Goal: Transaction & Acquisition: Purchase product/service

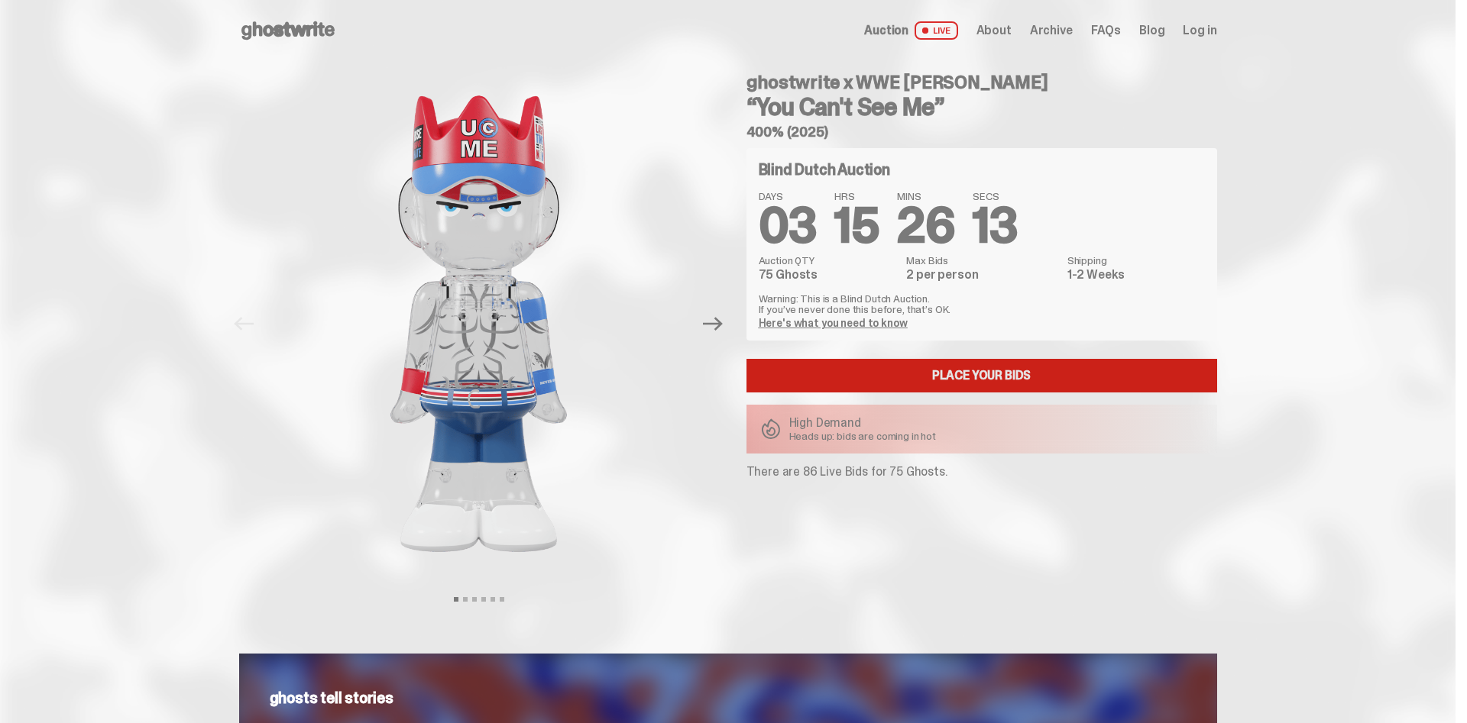
click at [1013, 374] on link "Place your Bids" at bounding box center [981, 376] width 471 height 34
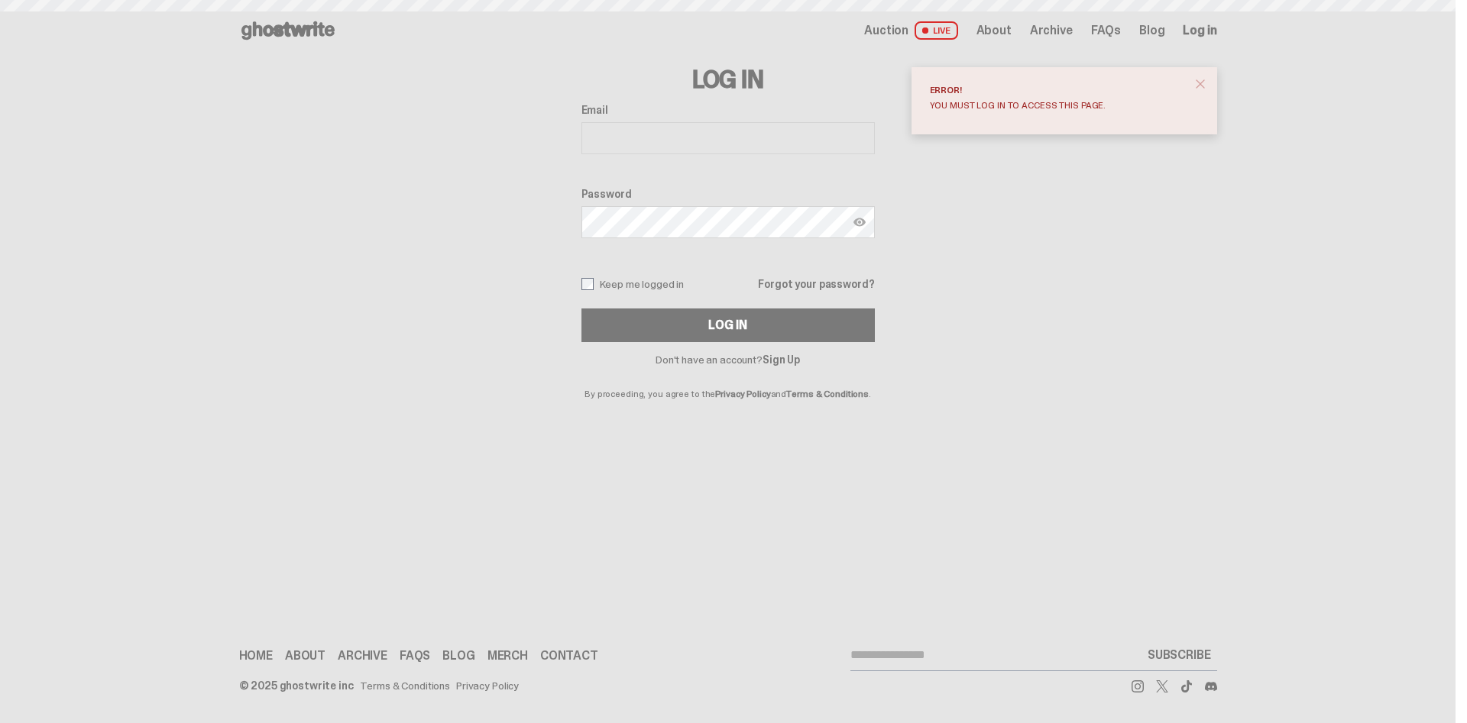
click at [781, 361] on link "Sign Up" at bounding box center [780, 360] width 37 height 14
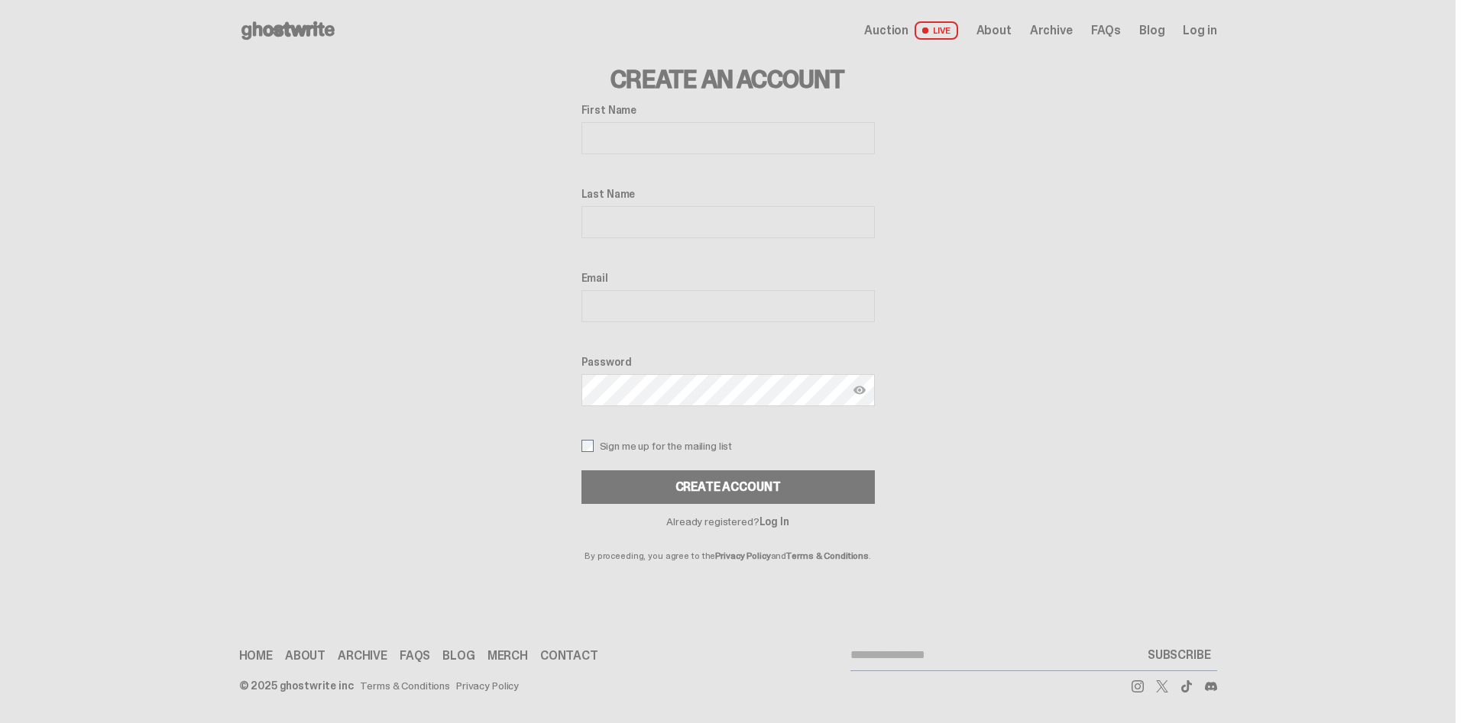
click at [625, 126] on input "First Name" at bounding box center [727, 138] width 293 height 32
click at [622, 131] on input "First Name" at bounding box center [727, 138] width 293 height 32
